Goal: Task Accomplishment & Management: Manage account settings

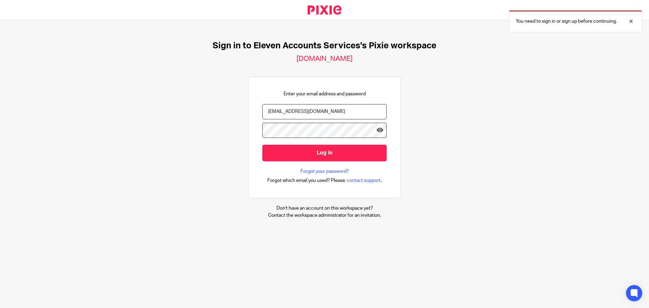
type input "office@elevenaccounts.com"
click at [262, 145] on input "Log in" at bounding box center [324, 153] width 124 height 17
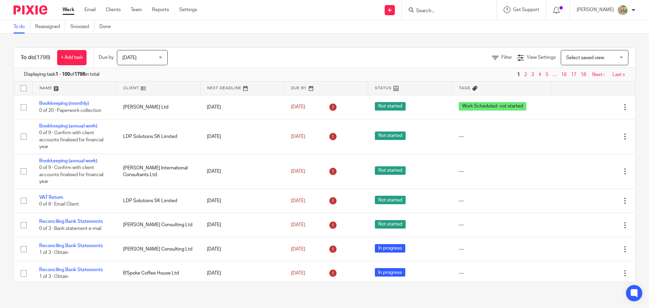
click at [467, 12] on input "Search" at bounding box center [446, 11] width 61 height 6
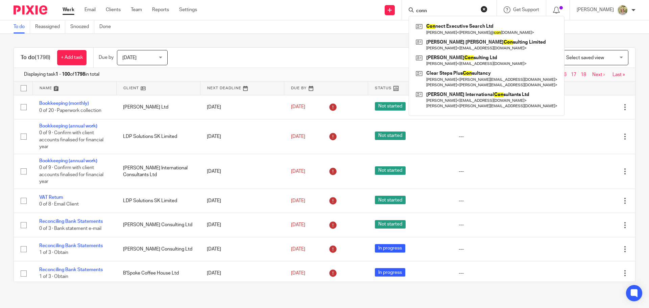
type input "conn"
click button "submit" at bounding box center [0, 0] width 0 height 0
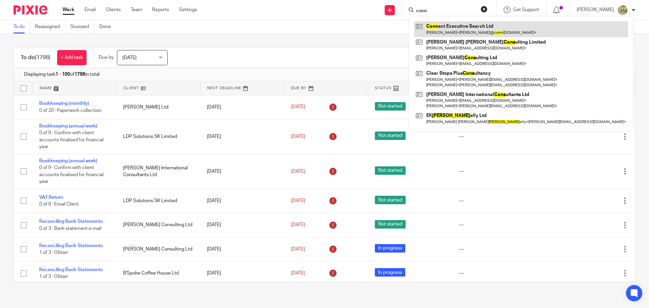
click at [465, 24] on link at bounding box center [521, 29] width 214 height 16
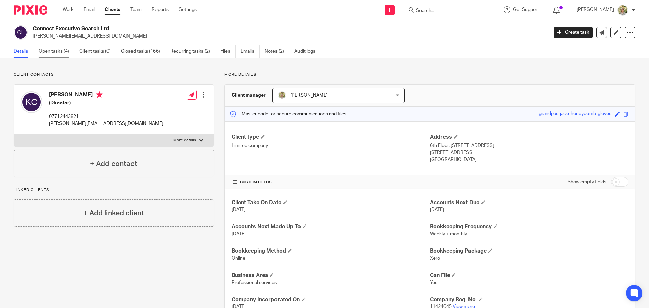
click at [56, 51] on link "Open tasks (4)" at bounding box center [57, 51] width 36 height 13
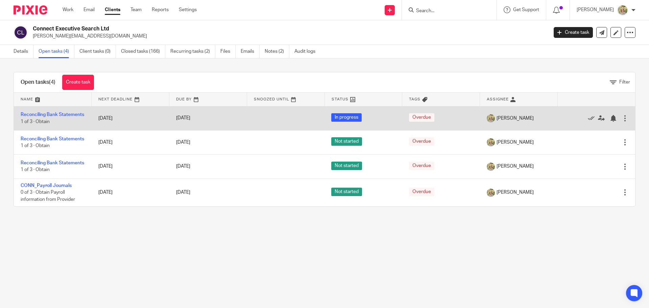
click at [614, 125] on div "Edit task Delete" at bounding box center [596, 118] width 64 height 17
click at [622, 120] on div at bounding box center [625, 118] width 7 height 7
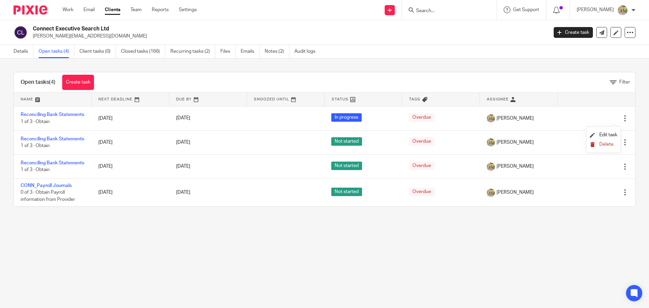
click at [603, 143] on span "Delete" at bounding box center [607, 144] width 14 height 5
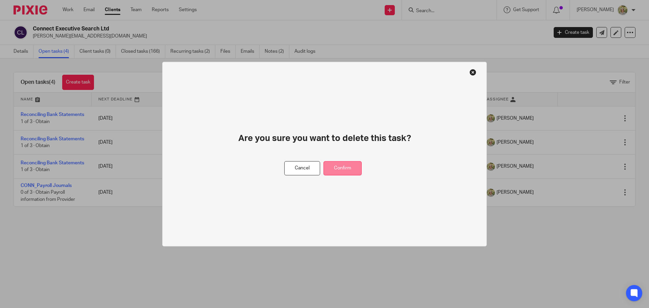
click at [343, 167] on button "Confirm" at bounding box center [343, 168] width 38 height 15
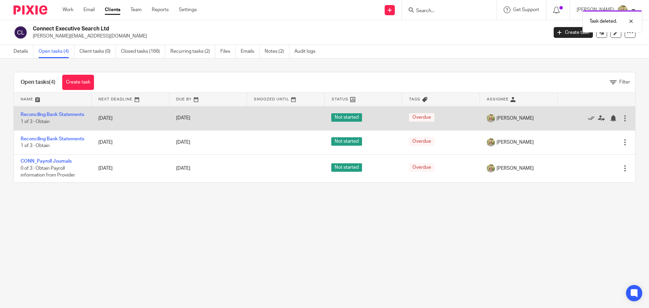
click at [611, 121] on div at bounding box center [592, 118] width 57 height 7
click at [622, 122] on div at bounding box center [625, 118] width 7 height 7
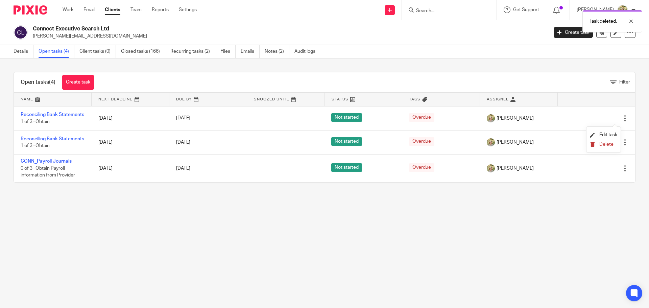
click at [606, 145] on span "Delete" at bounding box center [607, 144] width 14 height 5
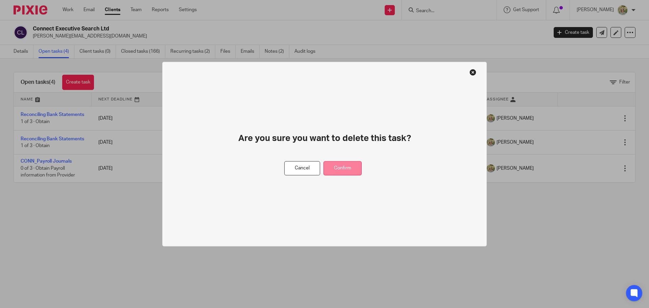
click at [349, 165] on button "Confirm" at bounding box center [343, 168] width 38 height 15
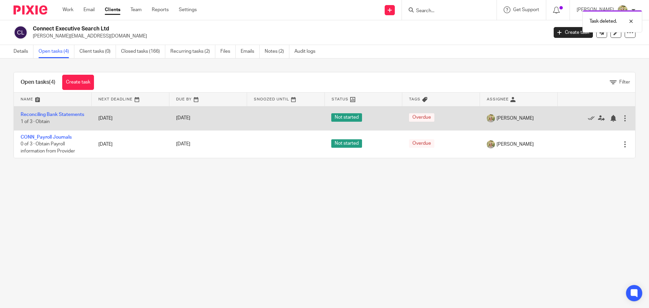
click at [622, 121] on div at bounding box center [625, 118] width 7 height 7
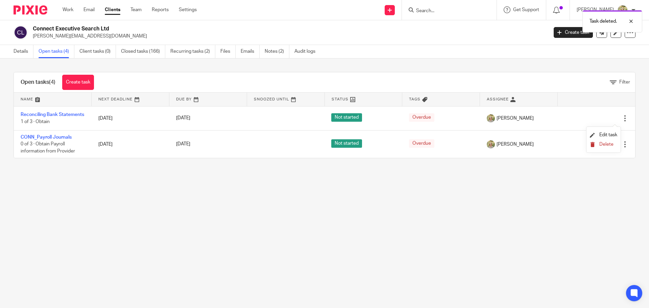
click at [605, 145] on span "Delete" at bounding box center [607, 144] width 14 height 5
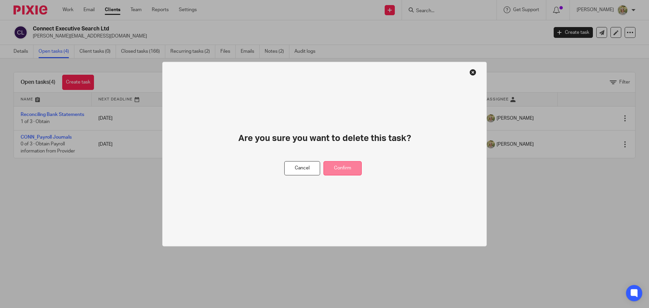
click at [351, 169] on button "Confirm" at bounding box center [343, 168] width 38 height 15
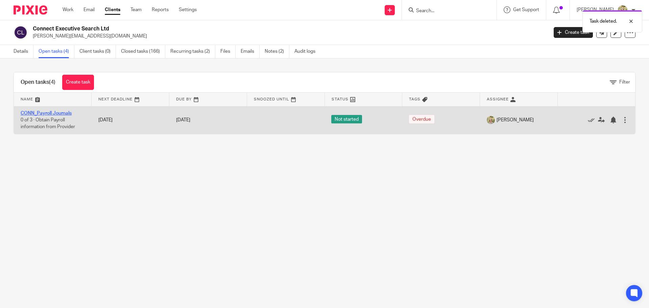
click at [62, 112] on link "CONN_Payroll Journals" at bounding box center [46, 113] width 51 height 5
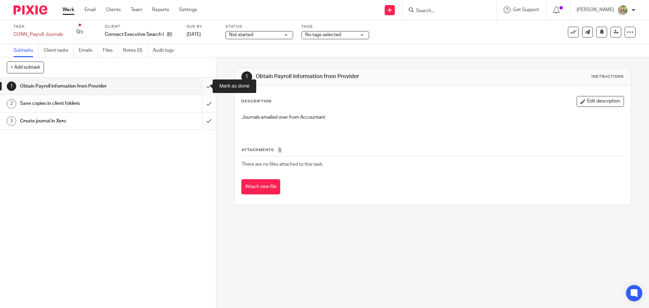
click at [200, 89] on input "submit" at bounding box center [108, 86] width 216 height 17
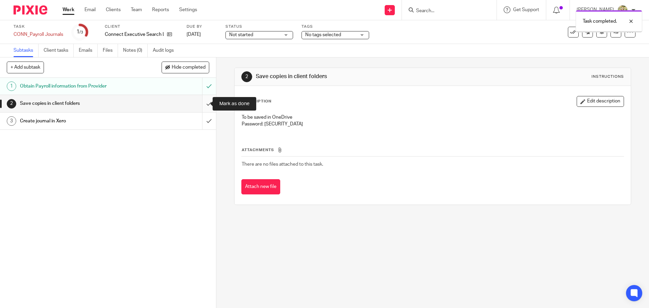
click at [202, 105] on input "submit" at bounding box center [108, 103] width 216 height 17
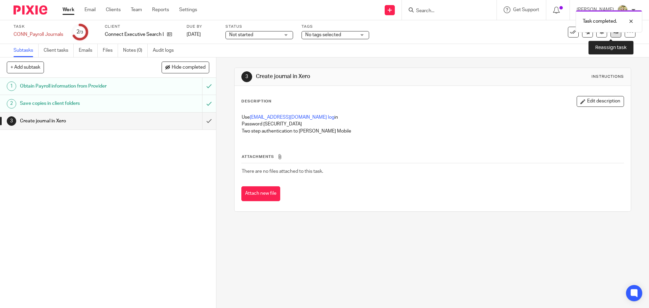
click at [614, 34] on link at bounding box center [616, 32] width 11 height 11
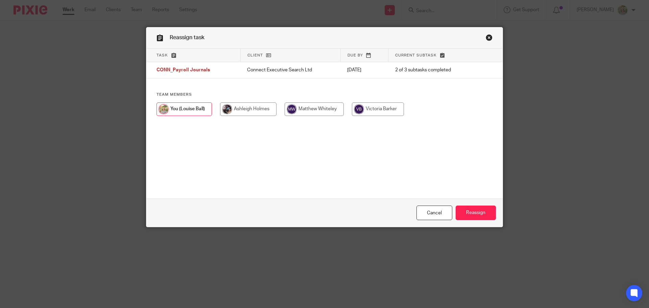
click at [309, 112] on input "radio" at bounding box center [314, 109] width 59 height 14
radio input "true"
click at [479, 213] on input "Reassign" at bounding box center [476, 213] width 40 height 15
